Goal: Consume media (video, audio)

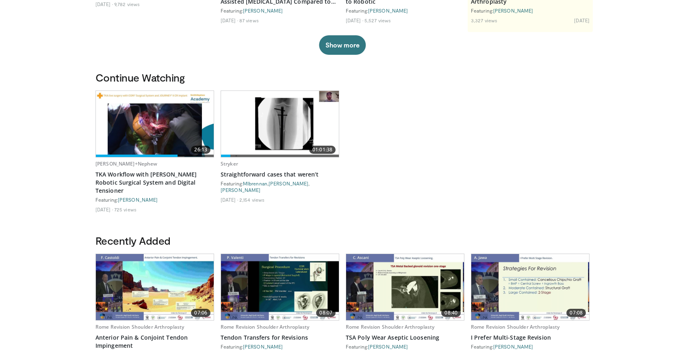
scroll to position [203, 0]
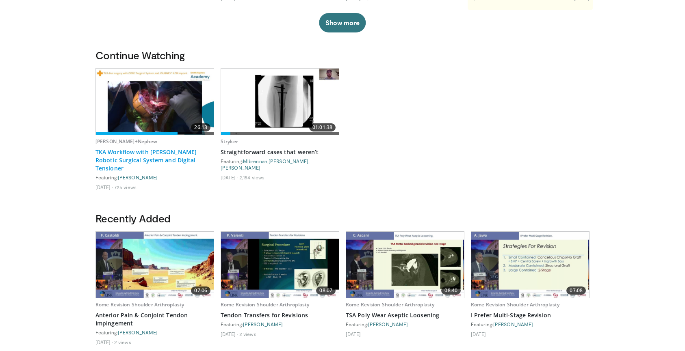
click at [141, 157] on link "TKA Workflow with [PERSON_NAME] Robotic Surgical System and Digital Tensioner" at bounding box center [154, 160] width 119 height 24
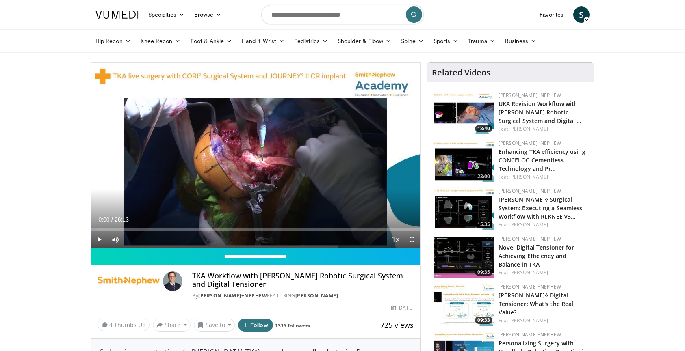
drag, startPoint x: 320, startPoint y: 229, endPoint x: 73, endPoint y: 224, distance: 247.0
